Goal: Information Seeking & Learning: Learn about a topic

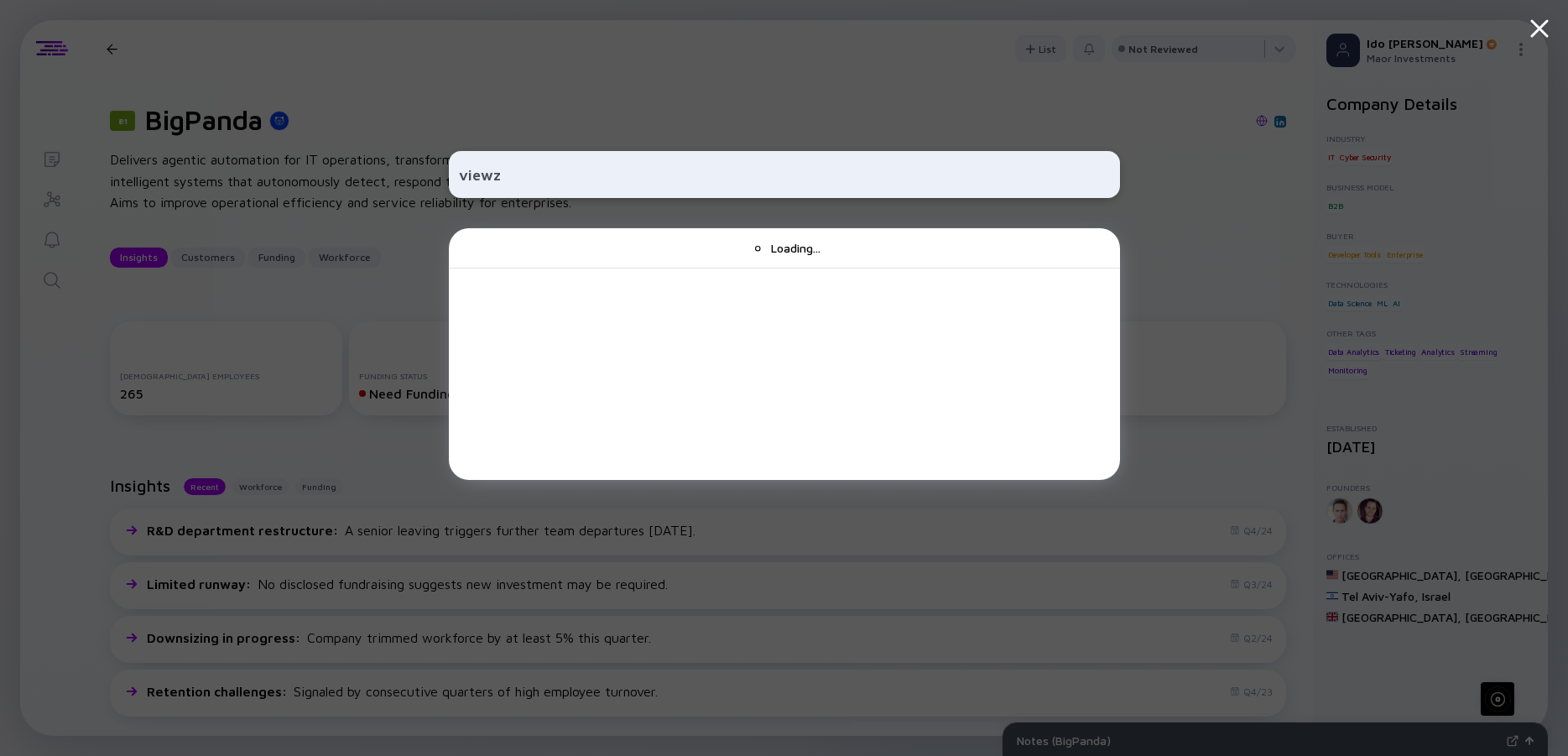
type input "viewz"
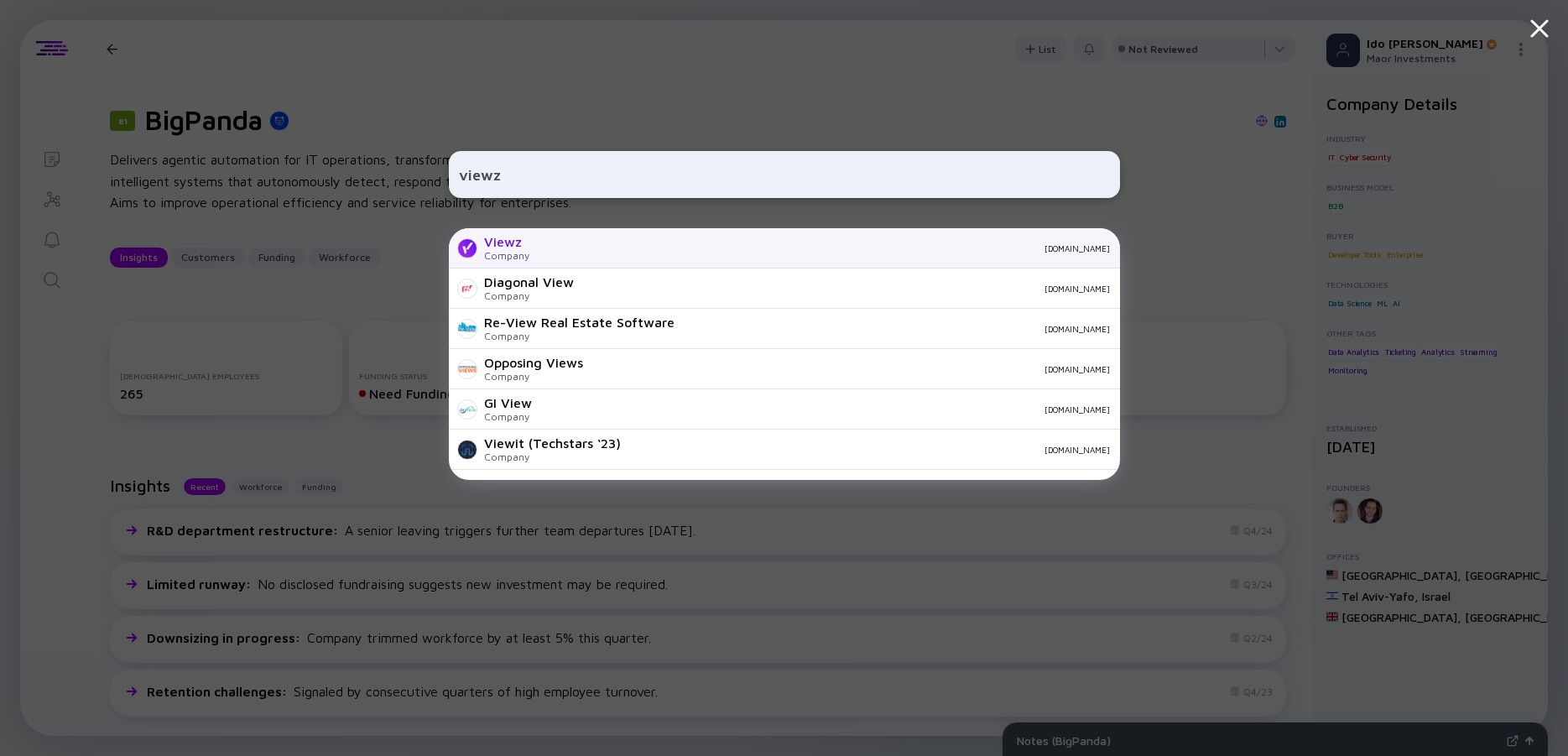
click at [522, 243] on div "Viewz" at bounding box center [507, 241] width 46 height 15
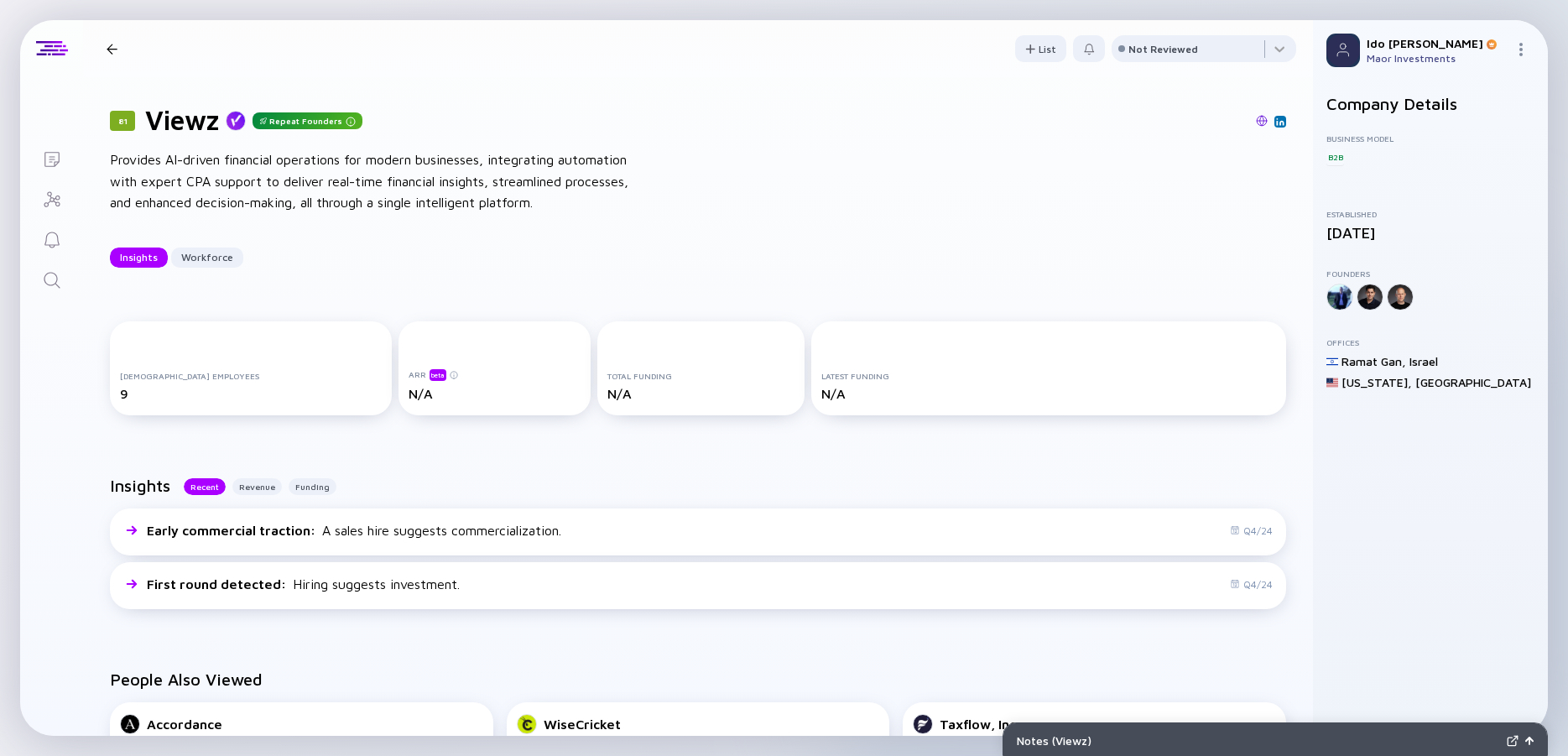
click at [47, 278] on icon "Search" at bounding box center [52, 280] width 20 height 20
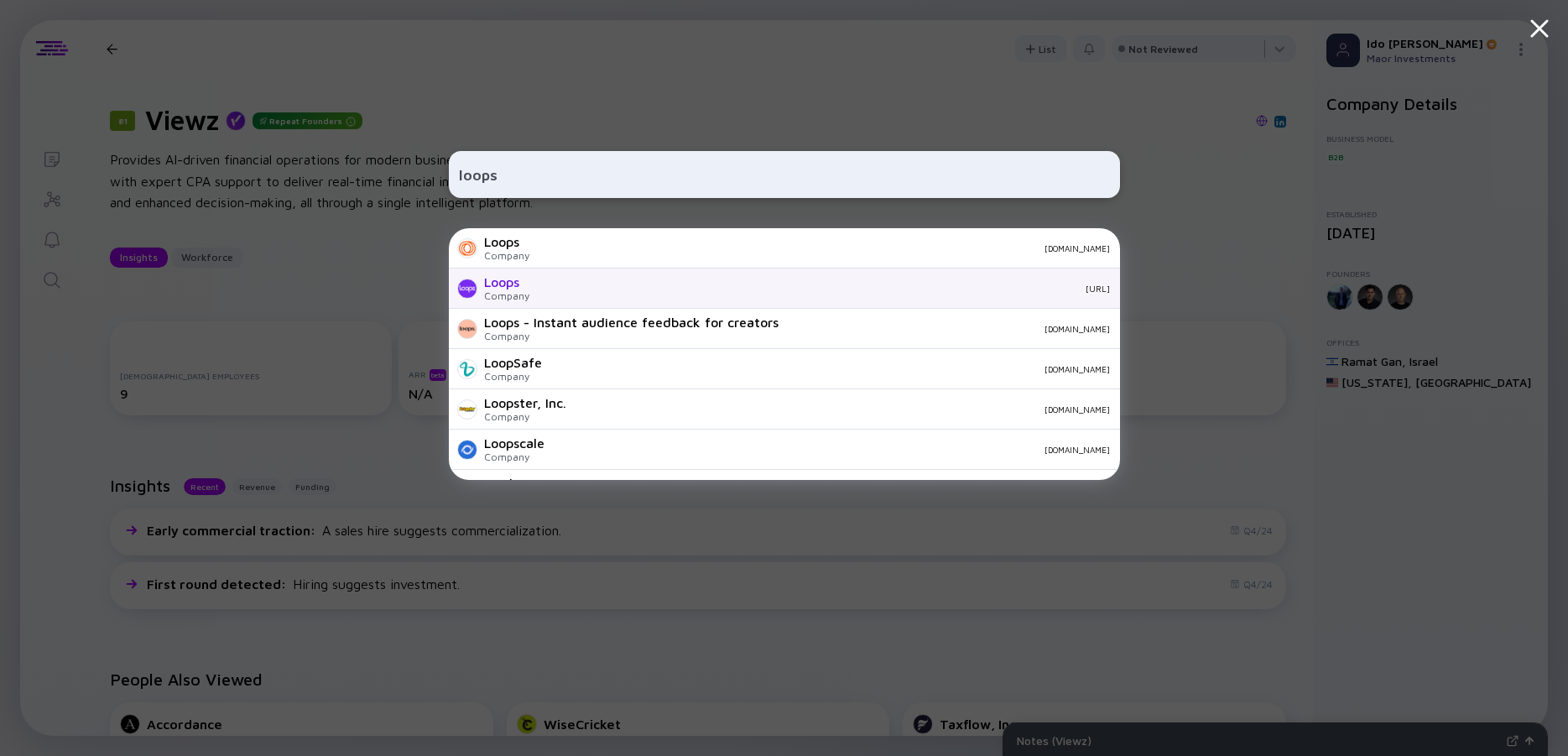
type input "loops"
click at [515, 280] on div "Loops" at bounding box center [507, 281] width 46 height 15
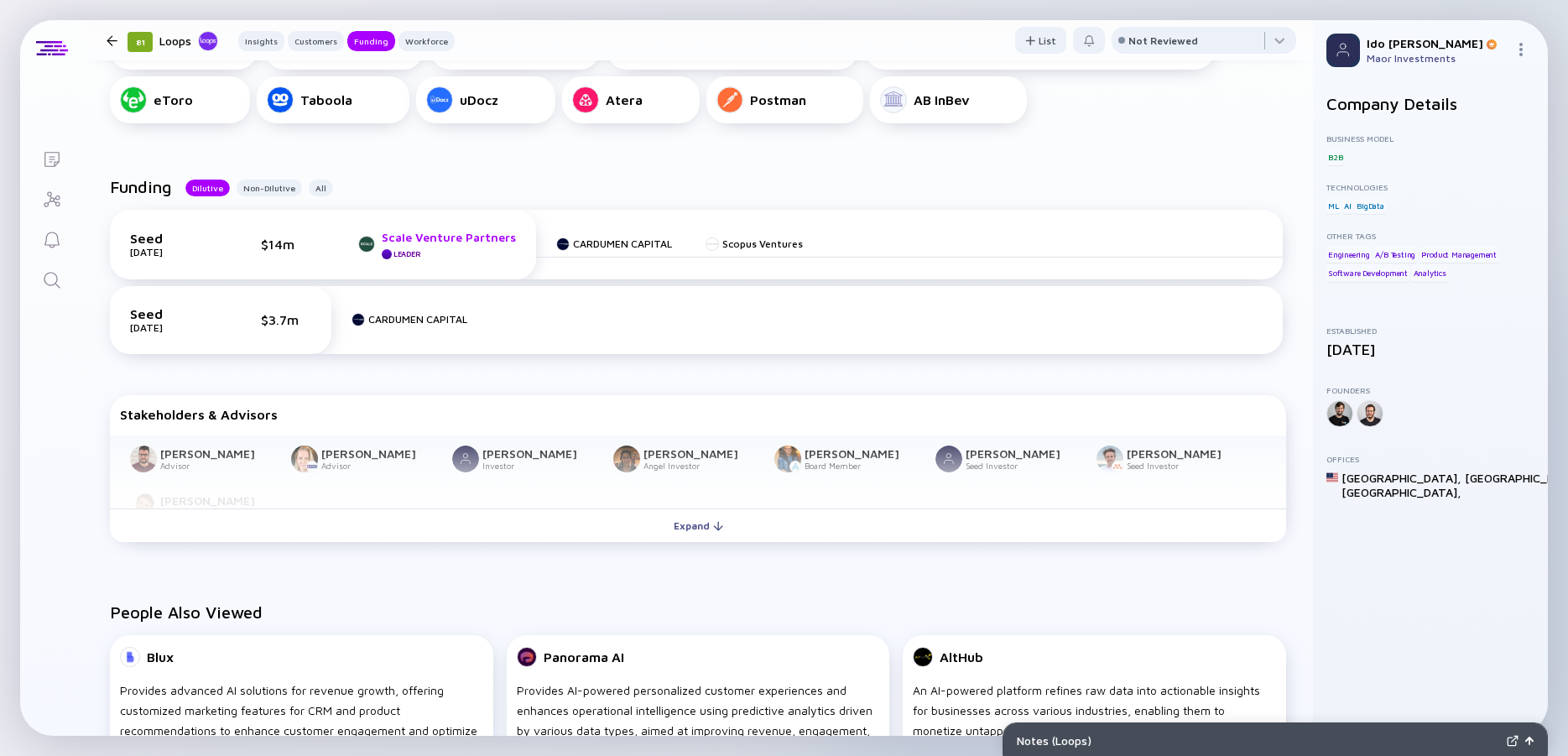
scroll to position [604, 0]
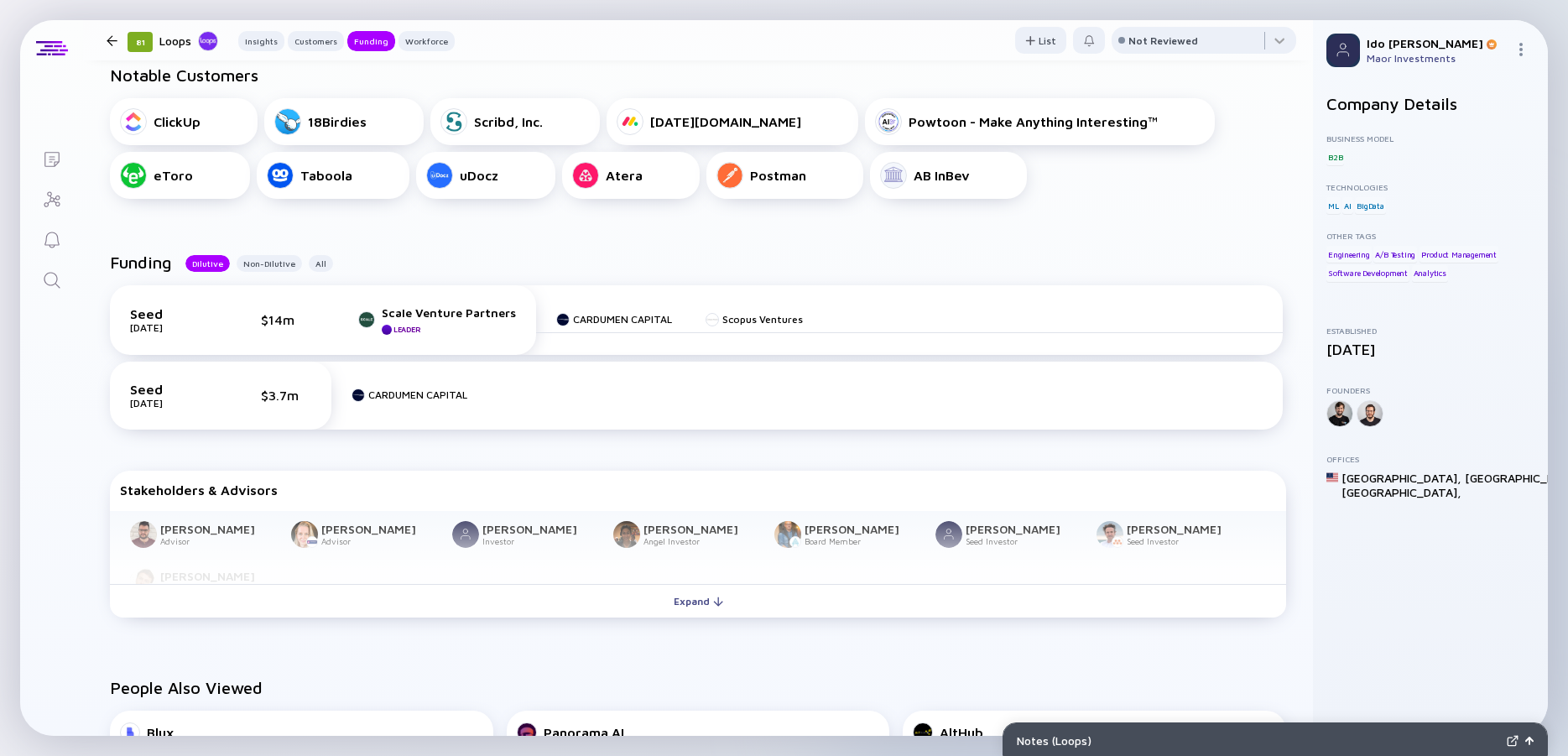
click at [413, 254] on div "Funding Dilutive Non-Dilutive All" at bounding box center [698, 268] width 1176 height 33
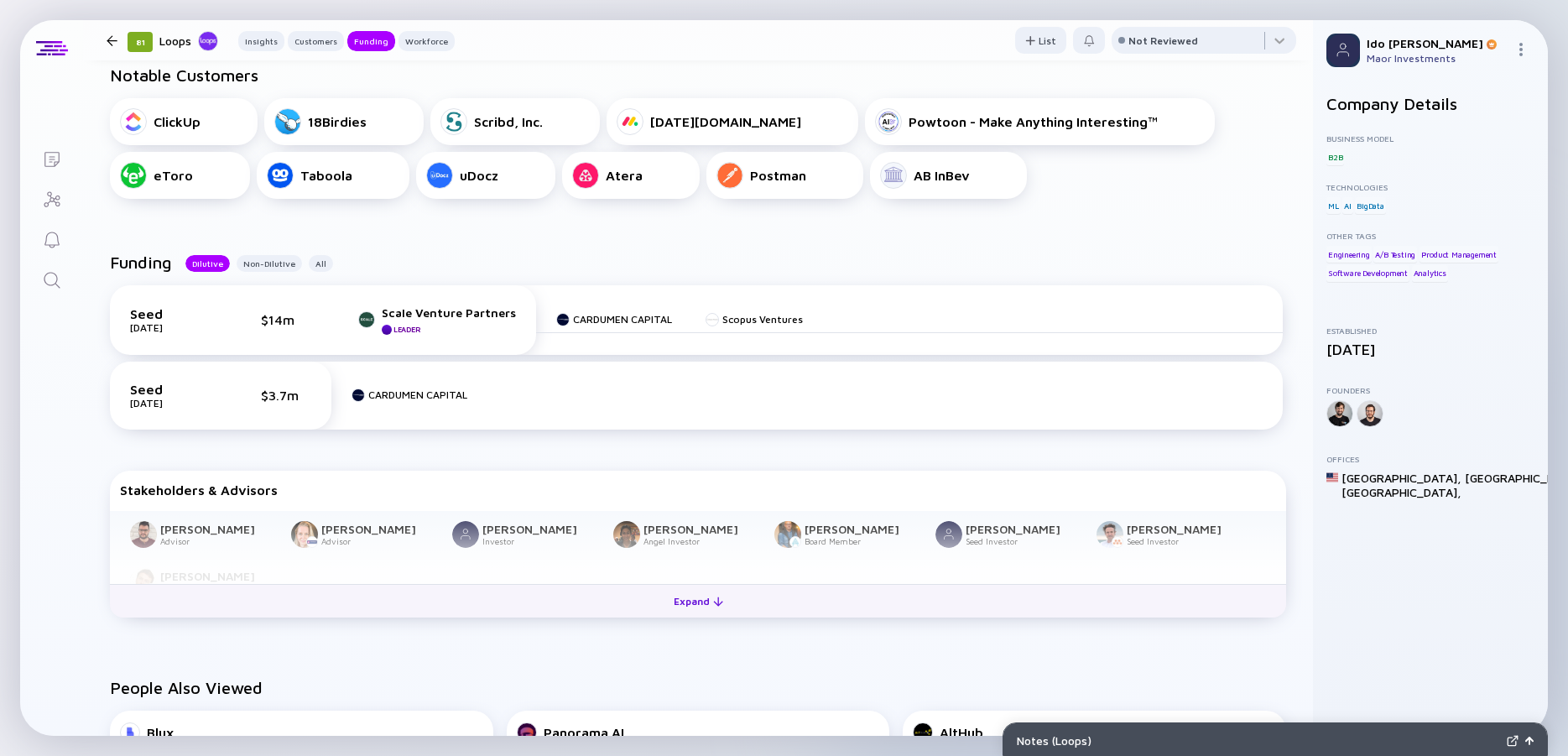
click at [693, 596] on div "Expand" at bounding box center [698, 601] width 69 height 26
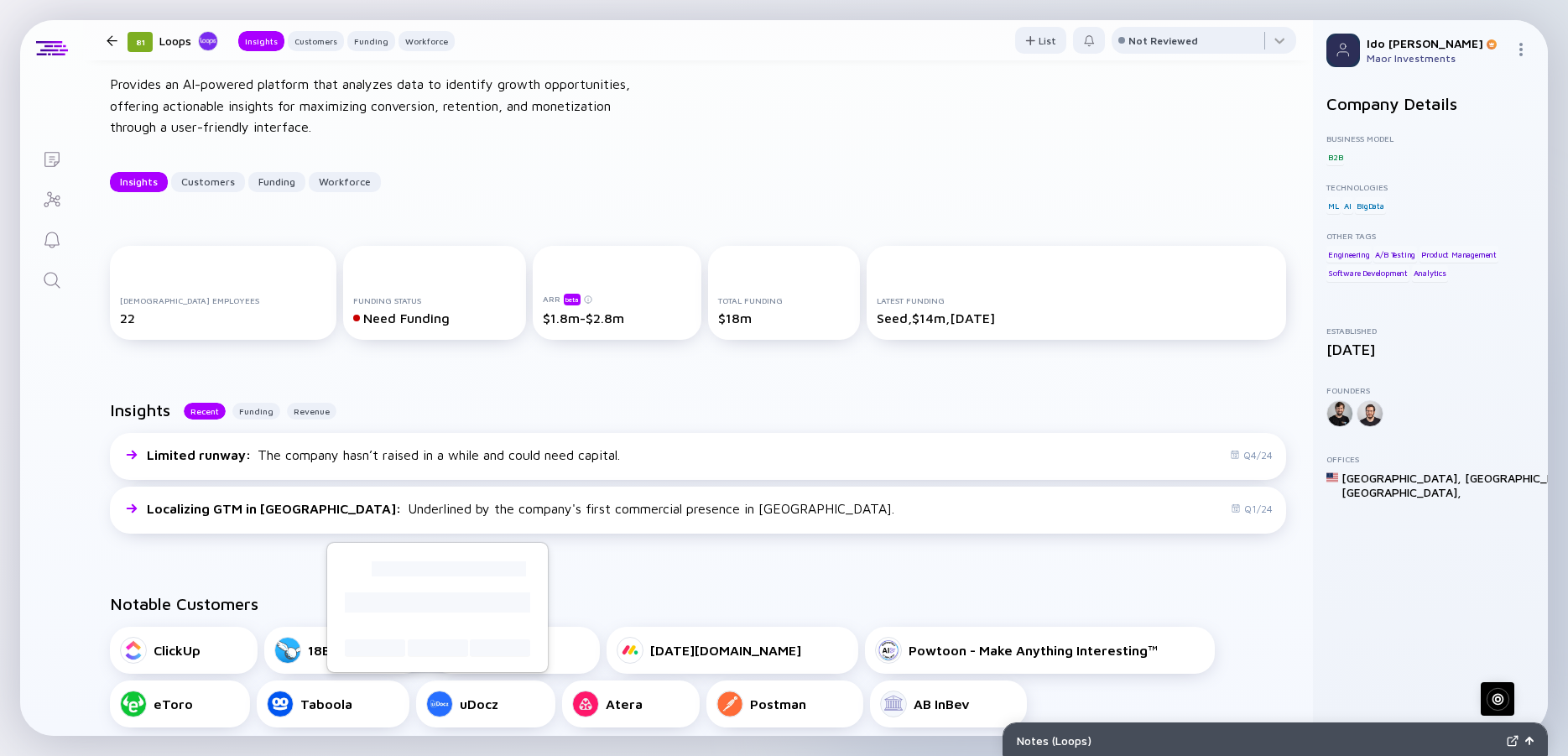
scroll to position [0, 0]
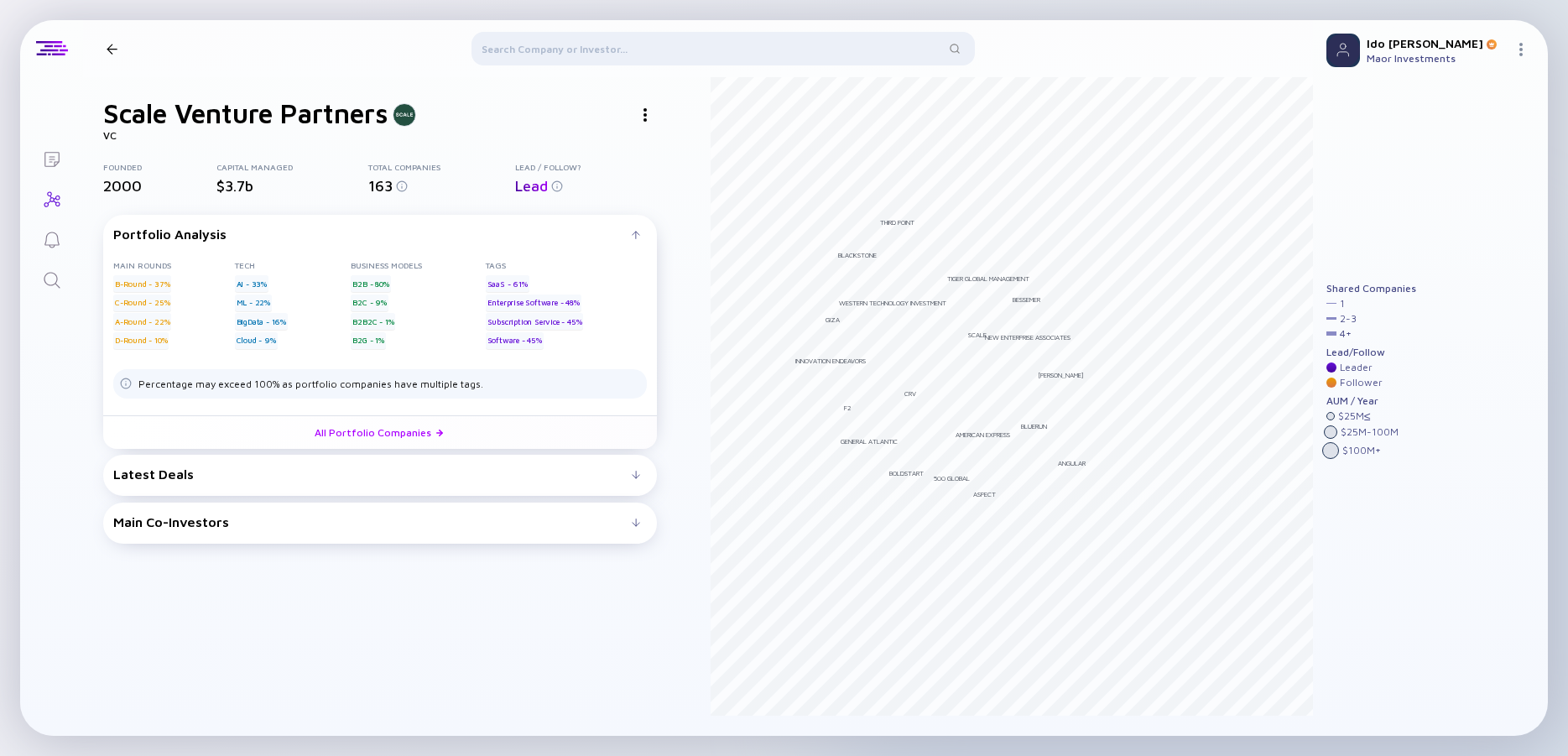
click at [316, 477] on div "Latest Deals" at bounding box center [373, 474] width 519 height 15
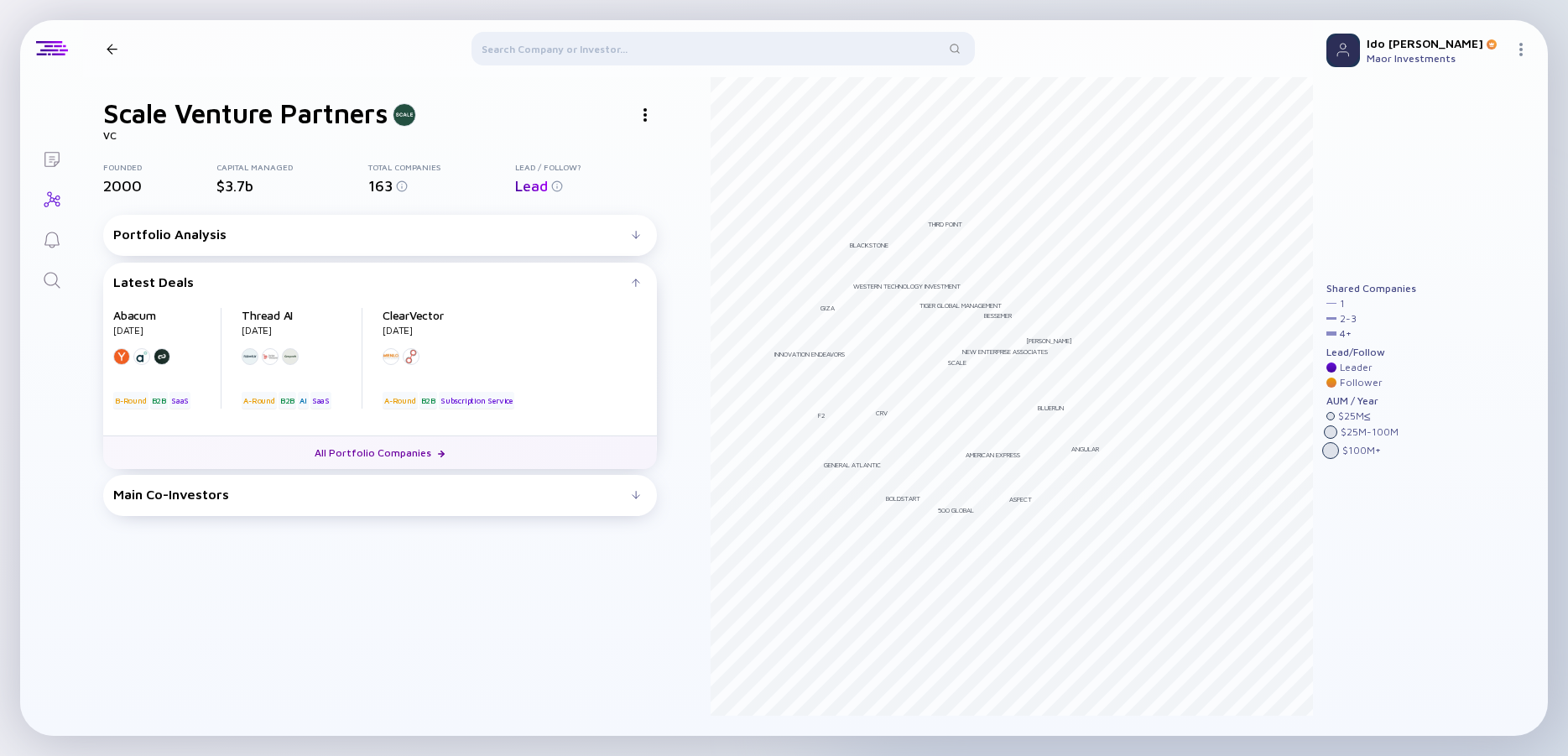
click at [345, 460] on link "All Portfolio Companies" at bounding box center [380, 452] width 554 height 33
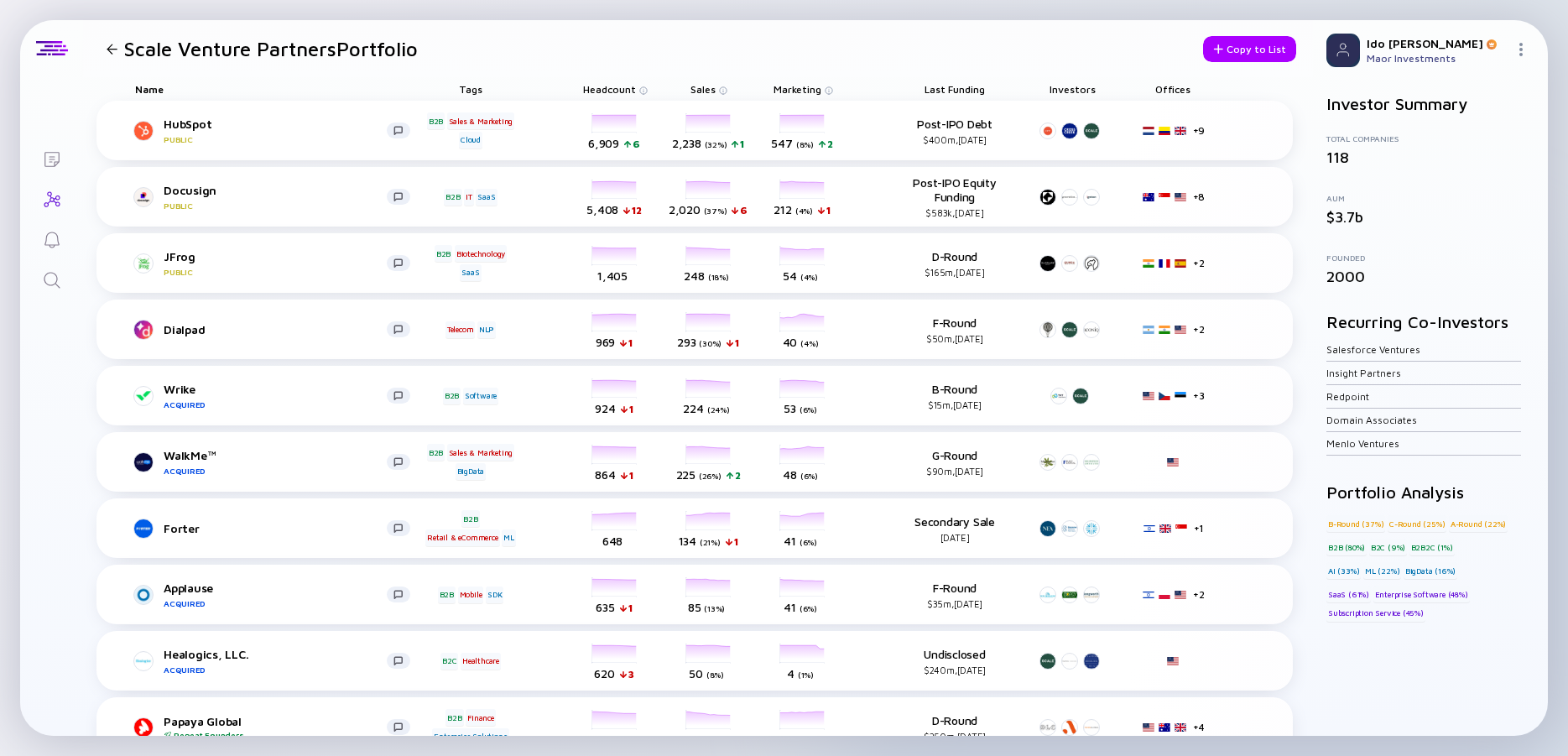
click at [1174, 88] on div "Offices" at bounding box center [1172, 89] width 76 height 24
